Goal: Transaction & Acquisition: Purchase product/service

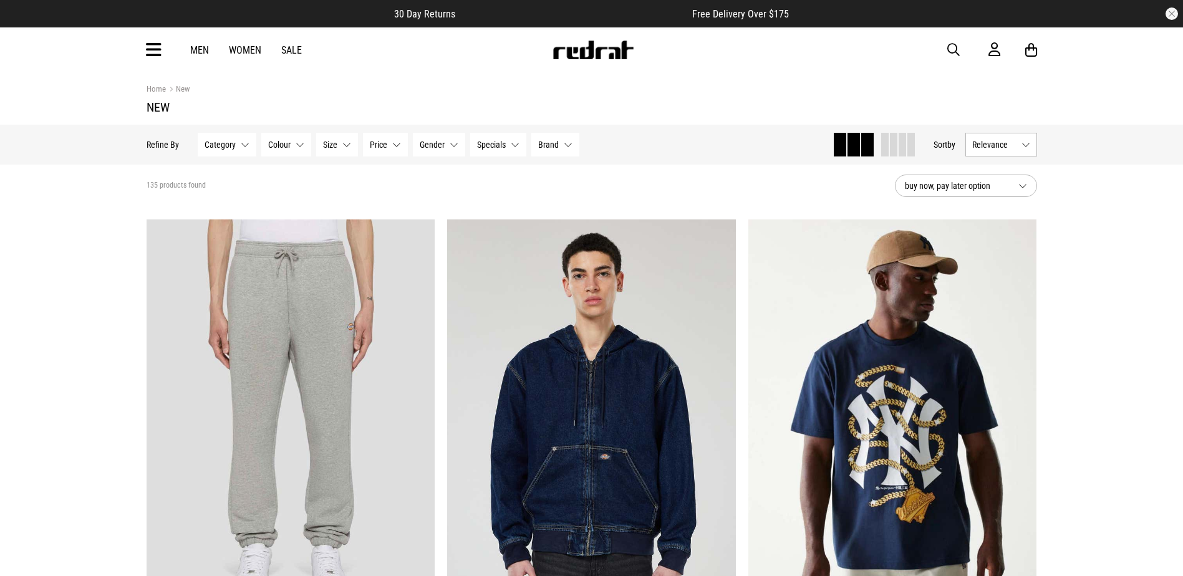
click at [153, 51] on icon at bounding box center [154, 50] width 16 height 21
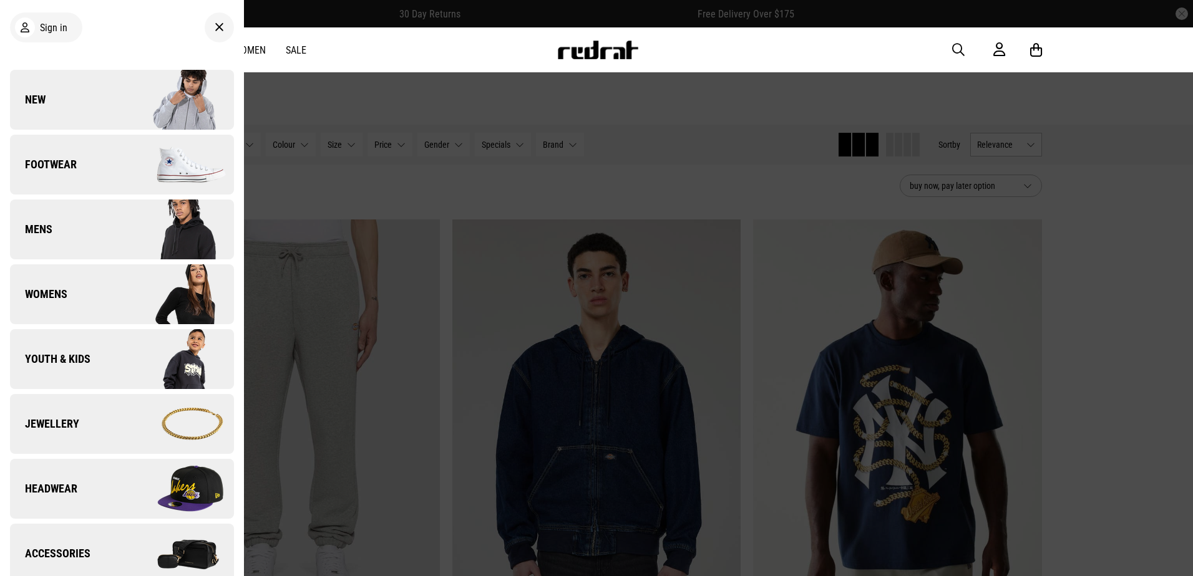
click at [129, 82] on img at bounding box center [178, 100] width 112 height 62
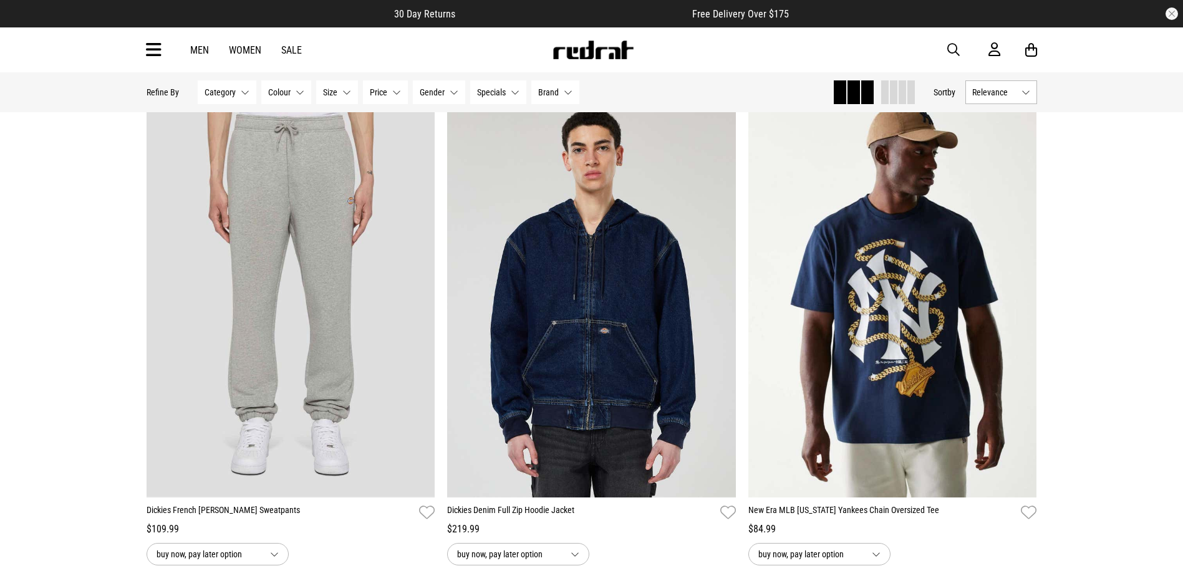
scroll to position [125, 0]
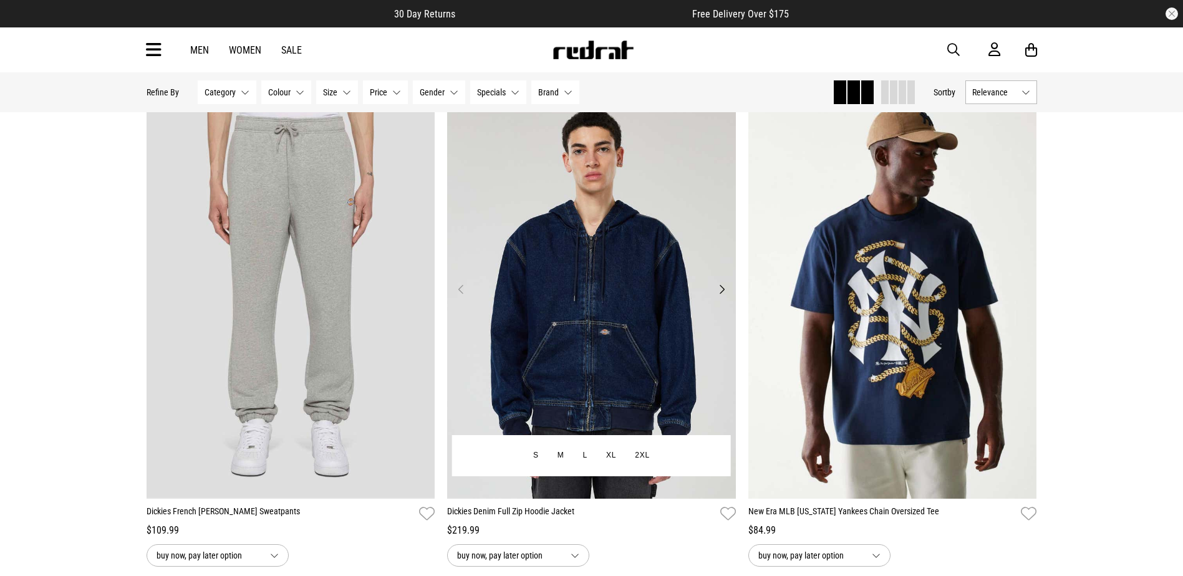
click at [720, 296] on button "Next" at bounding box center [722, 289] width 16 height 15
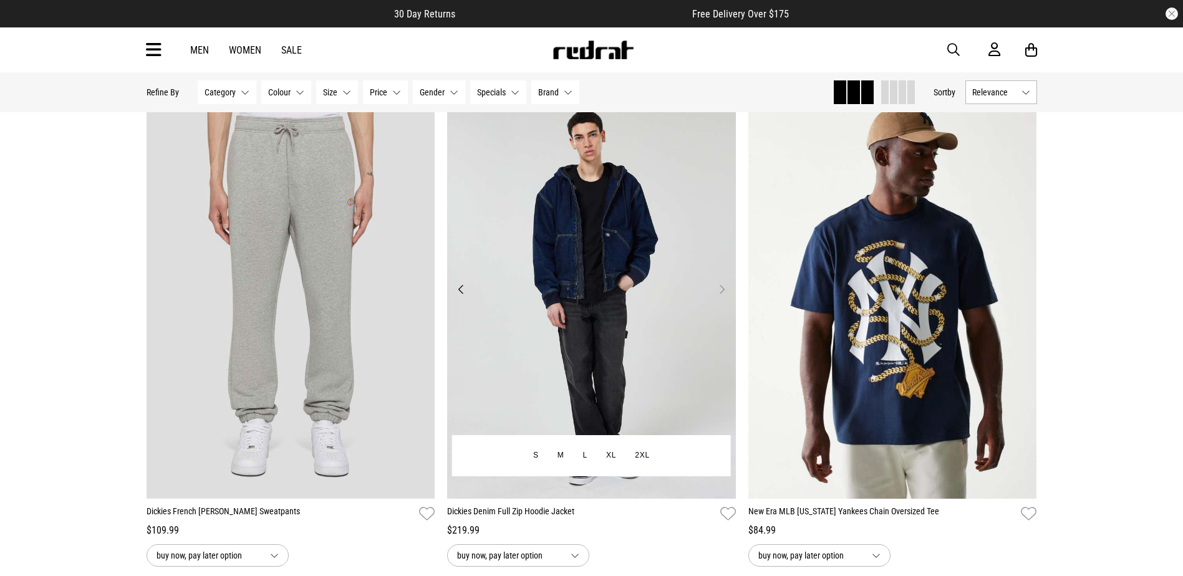
click at [720, 296] on button "Next" at bounding box center [722, 289] width 16 height 15
click at [689, 301] on img at bounding box center [591, 297] width 289 height 404
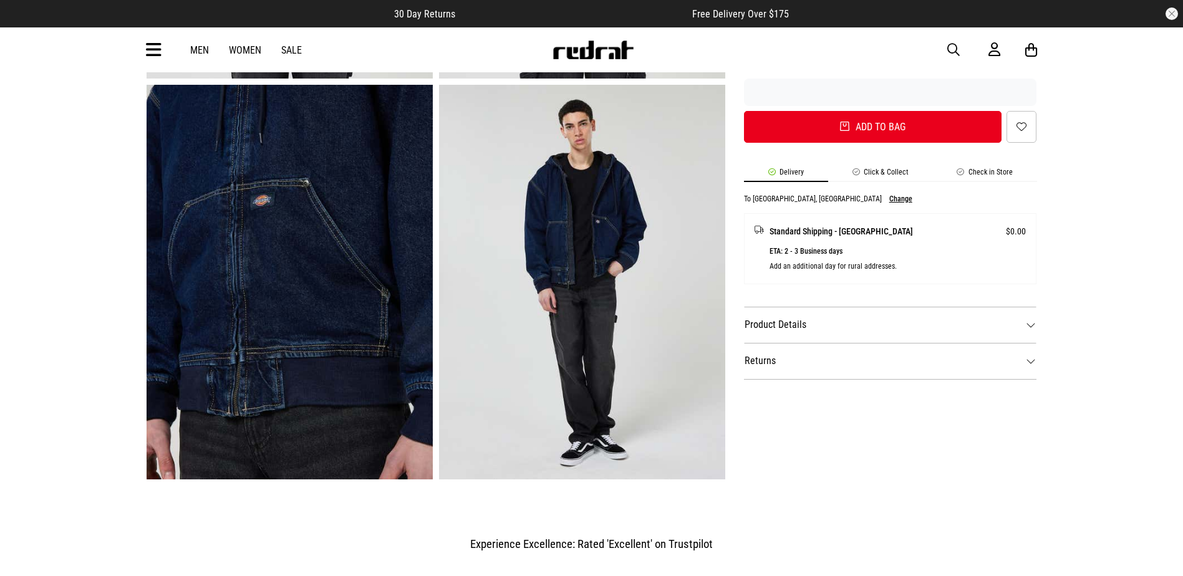
scroll to position [437, 0]
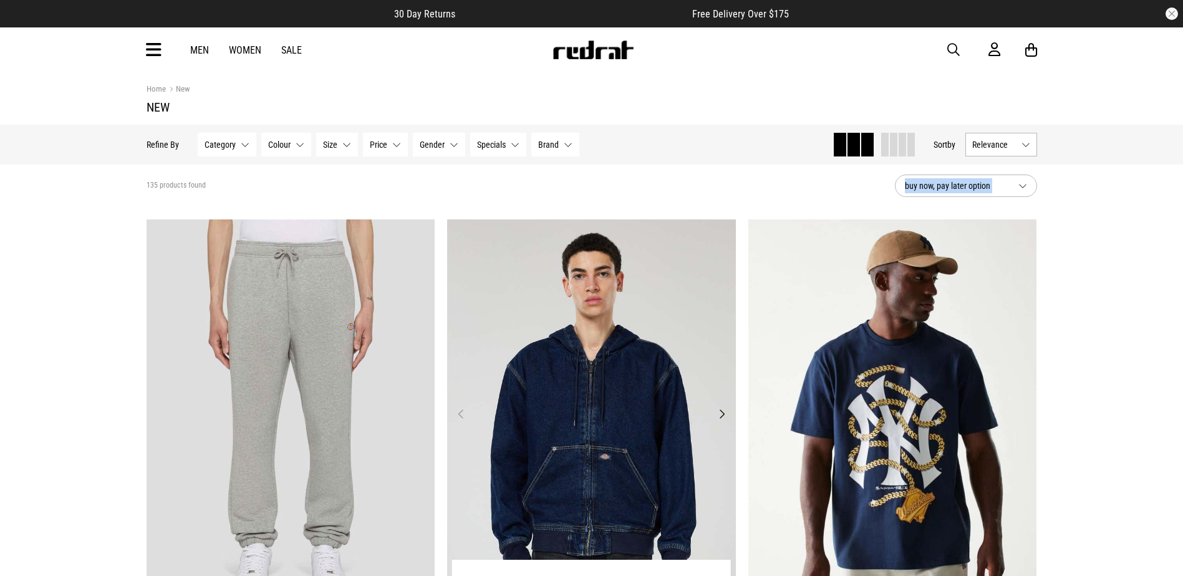
drag, startPoint x: 737, startPoint y: 195, endPoint x: 583, endPoint y: 429, distance: 279.8
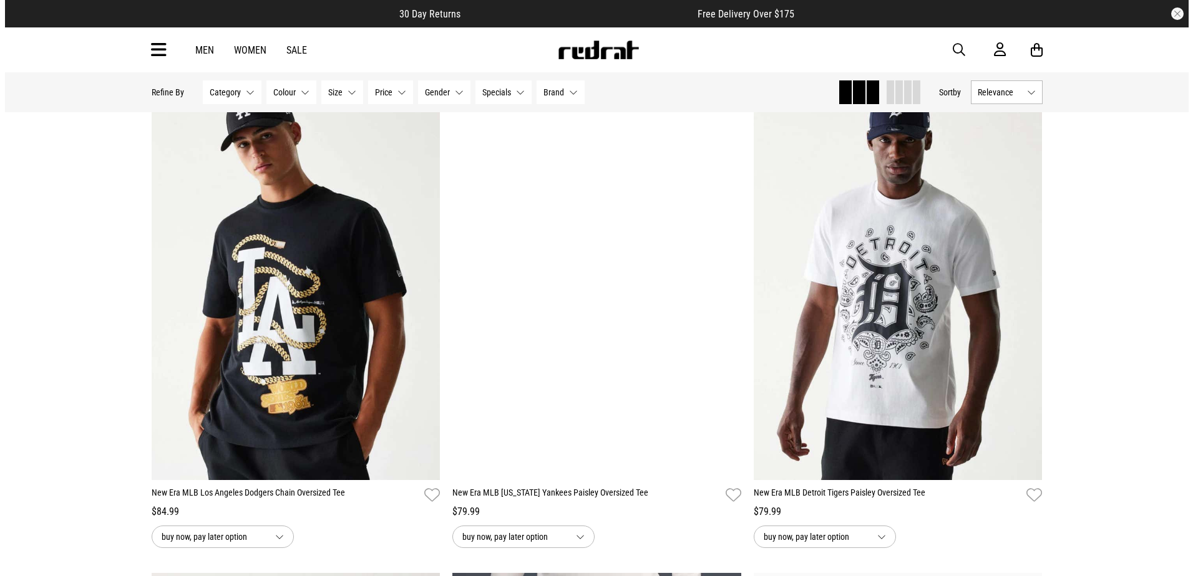
scroll to position [499, 0]
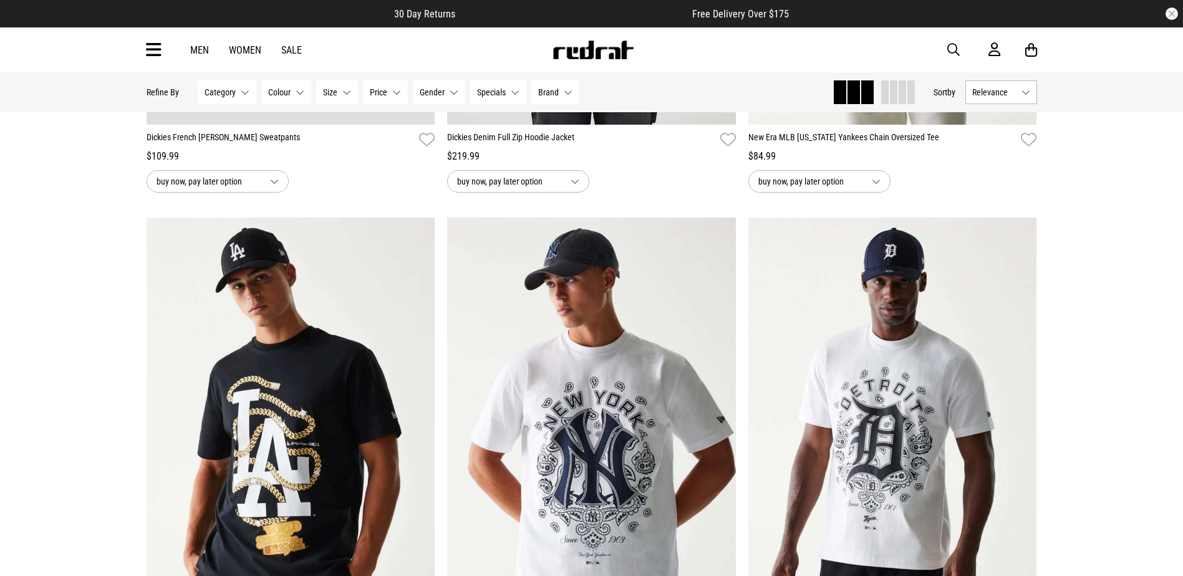
click at [956, 42] on span "button" at bounding box center [954, 49] width 12 height 15
click at [664, 45] on input "search" at bounding box center [559, 49] width 375 height 25
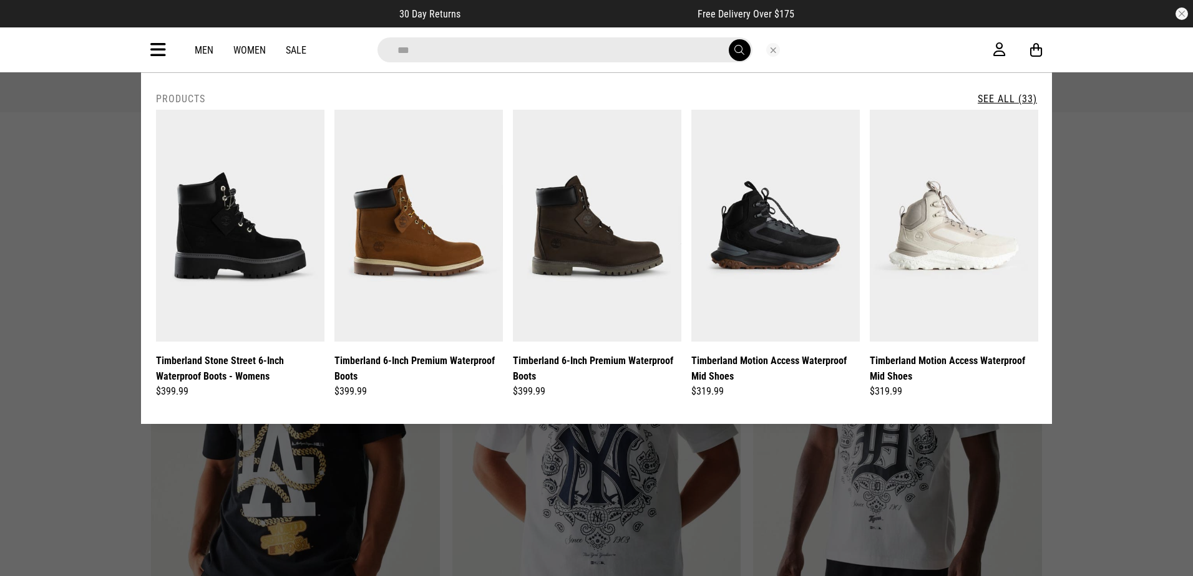
type input "**********"
click at [734, 49] on span "submit" at bounding box center [739, 50] width 10 height 12
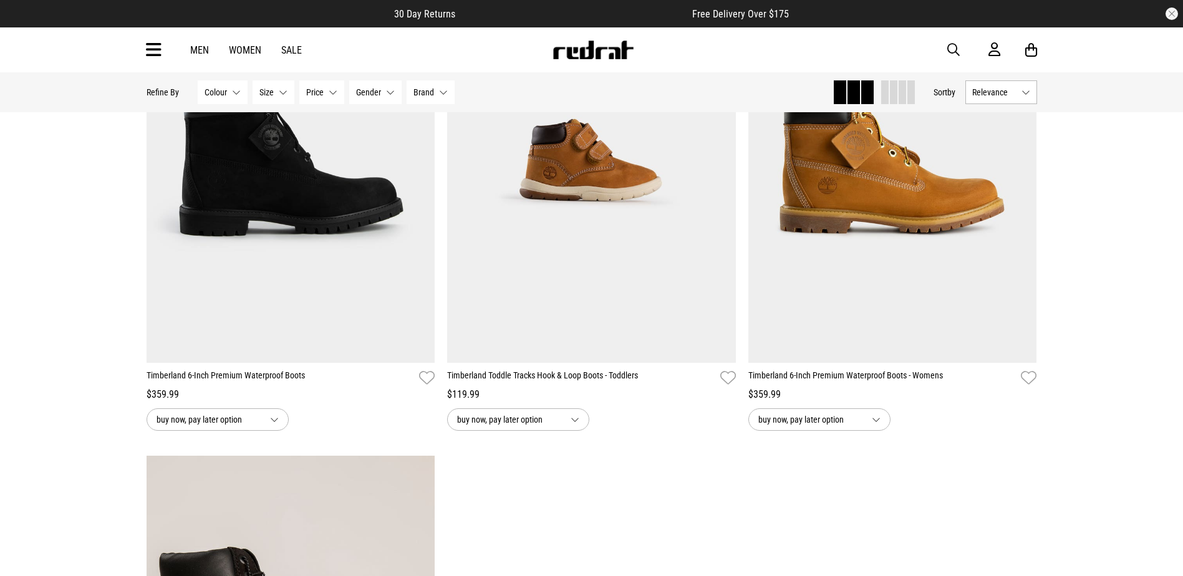
scroll to position [2246, 0]
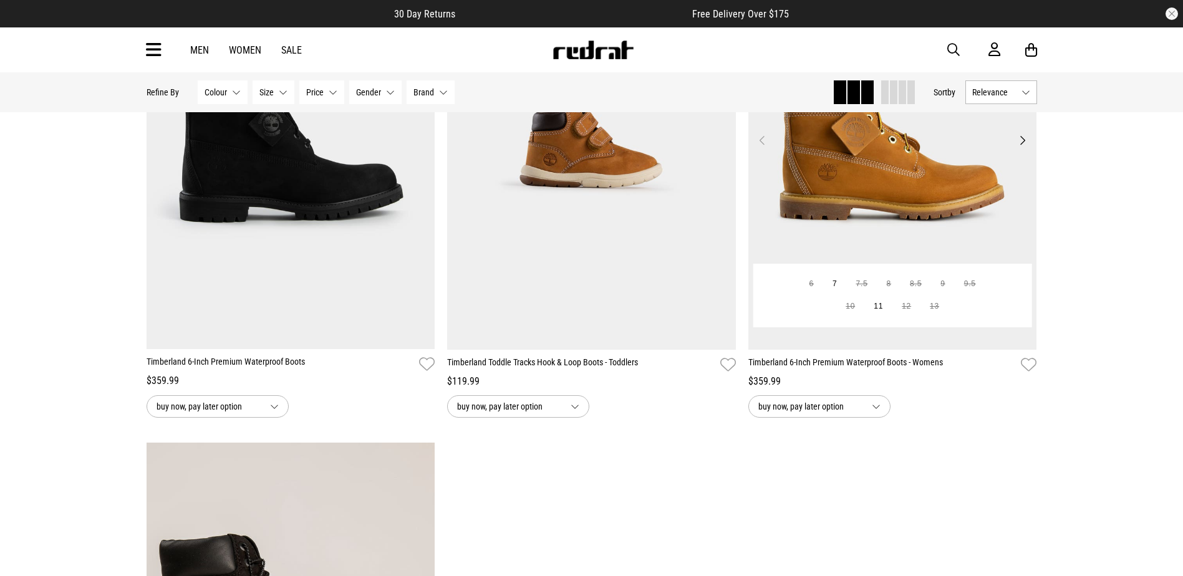
click at [911, 232] on img at bounding box center [893, 148] width 289 height 404
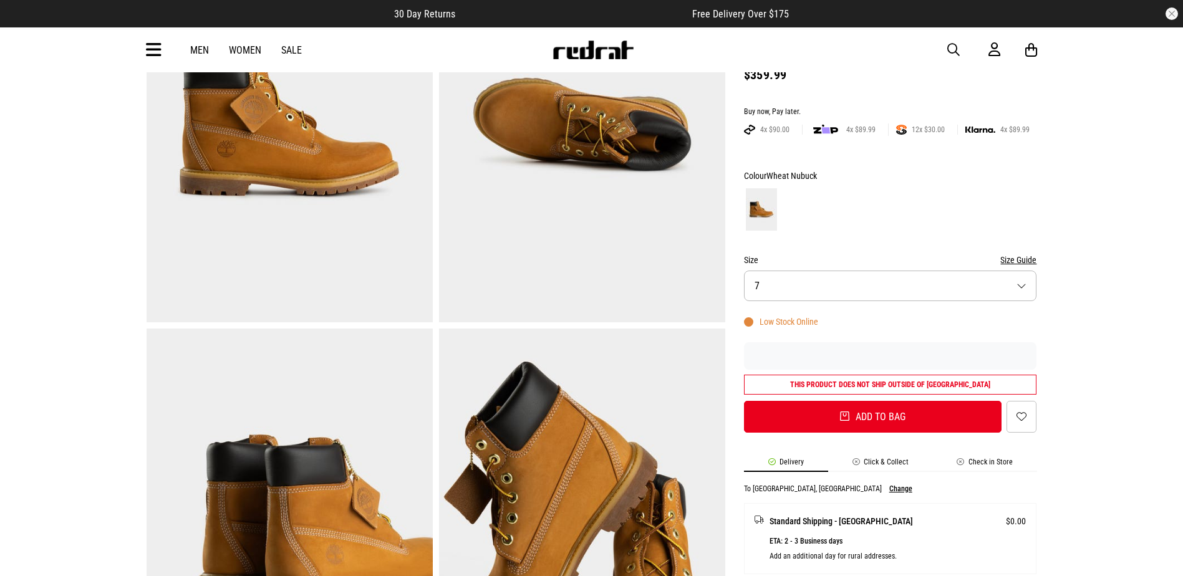
click at [847, 290] on button "Size 7" at bounding box center [890, 286] width 293 height 31
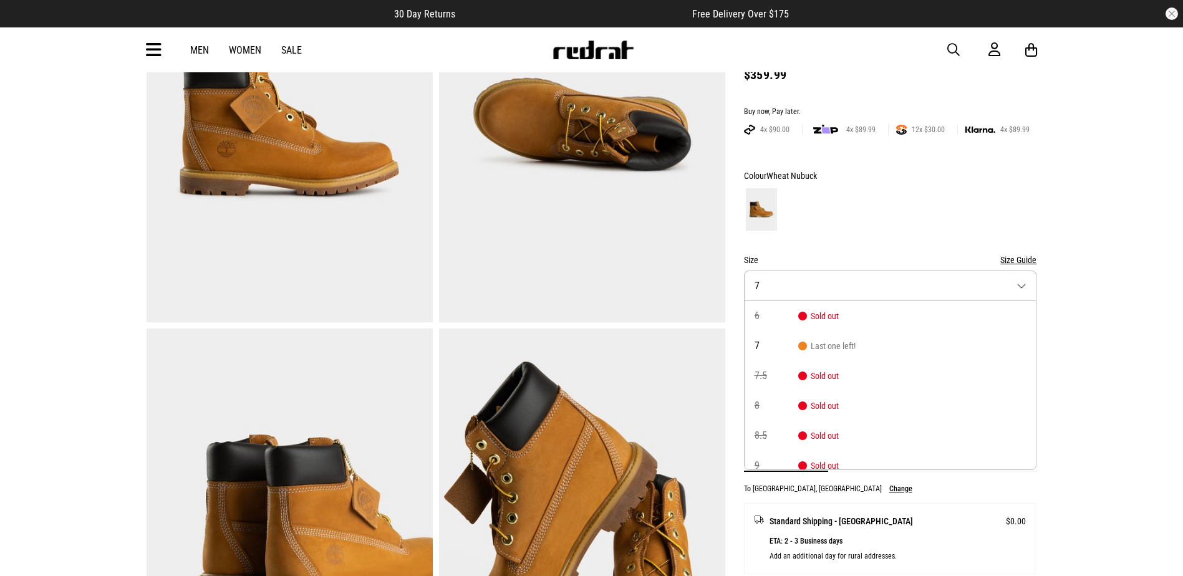
click at [819, 376] on span "Sold out" at bounding box center [819, 376] width 41 height 10
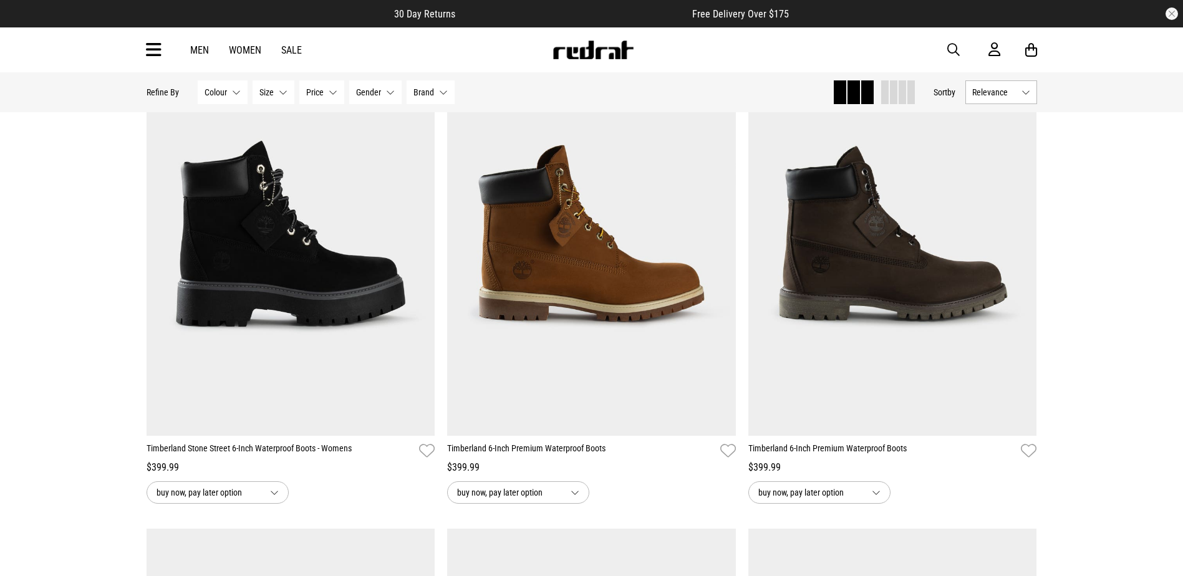
scroll to position [187, 0]
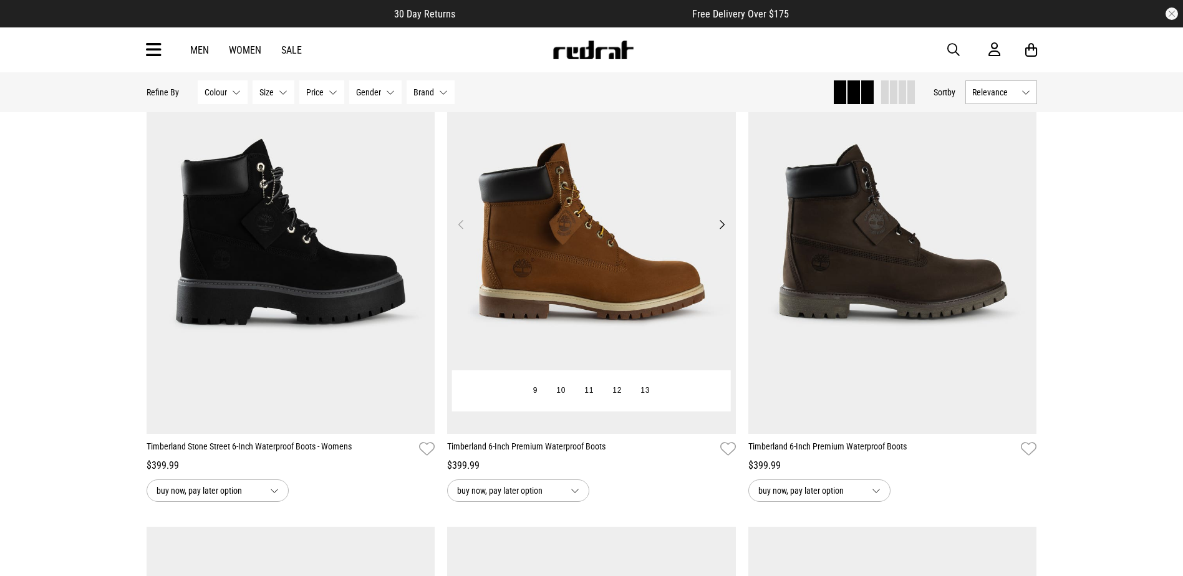
click at [554, 235] on img at bounding box center [591, 232] width 289 height 404
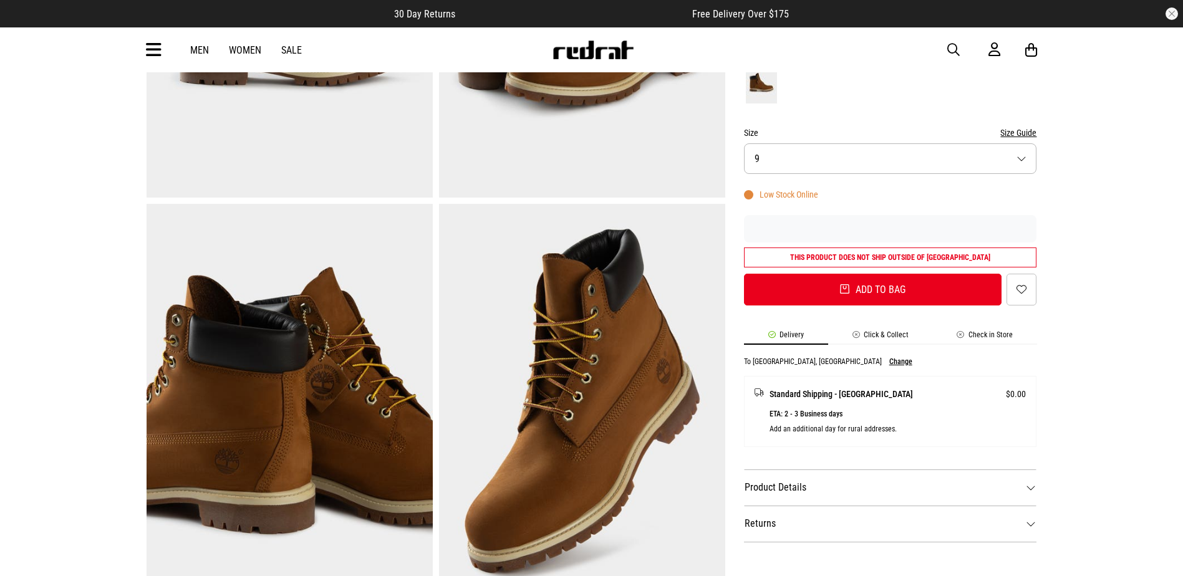
click at [875, 153] on button "Size 9" at bounding box center [890, 158] width 293 height 31
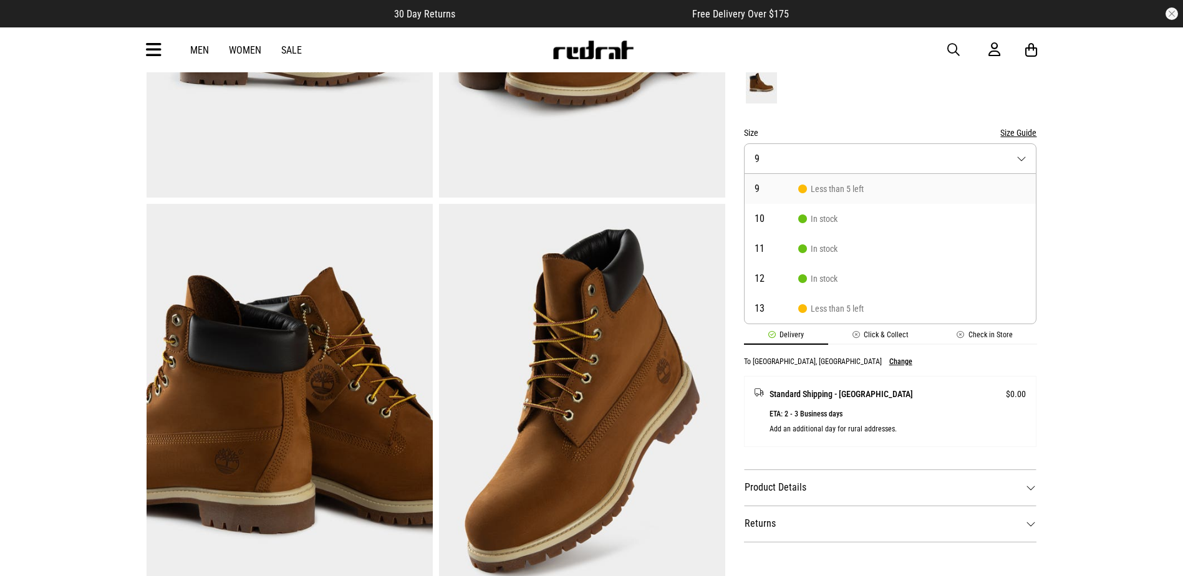
click at [864, 184] on li "9 Less than 5 left" at bounding box center [891, 189] width 292 height 30
